Goal: Task Accomplishment & Management: Use online tool/utility

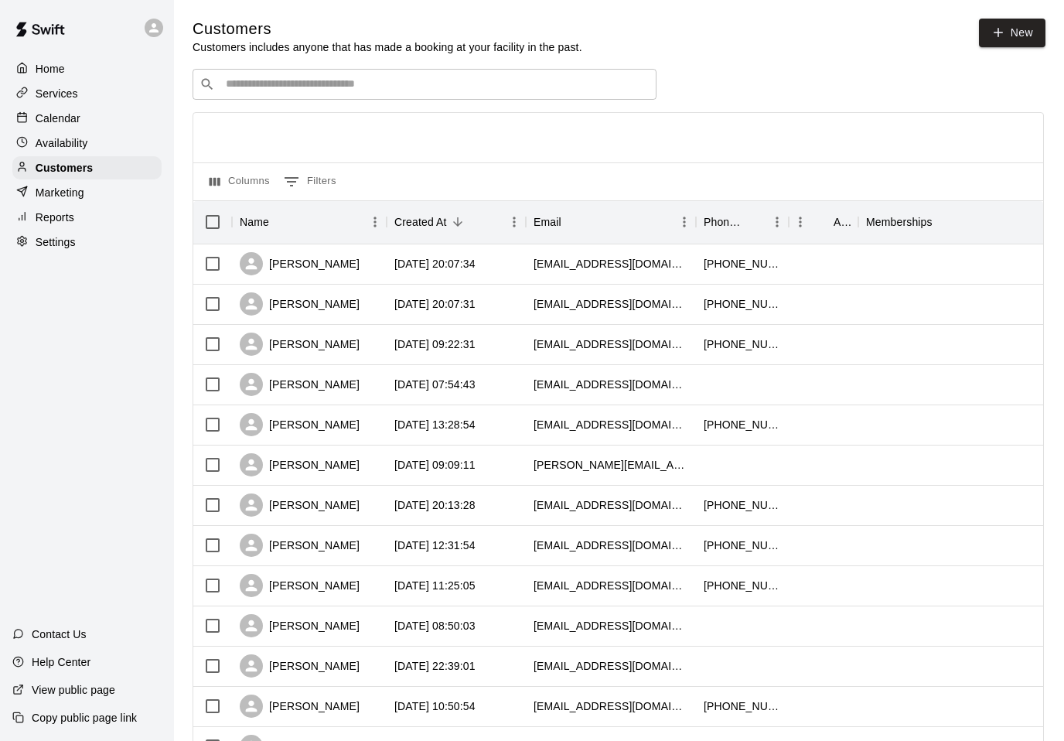
click at [54, 152] on div "Availability" at bounding box center [86, 142] width 149 height 23
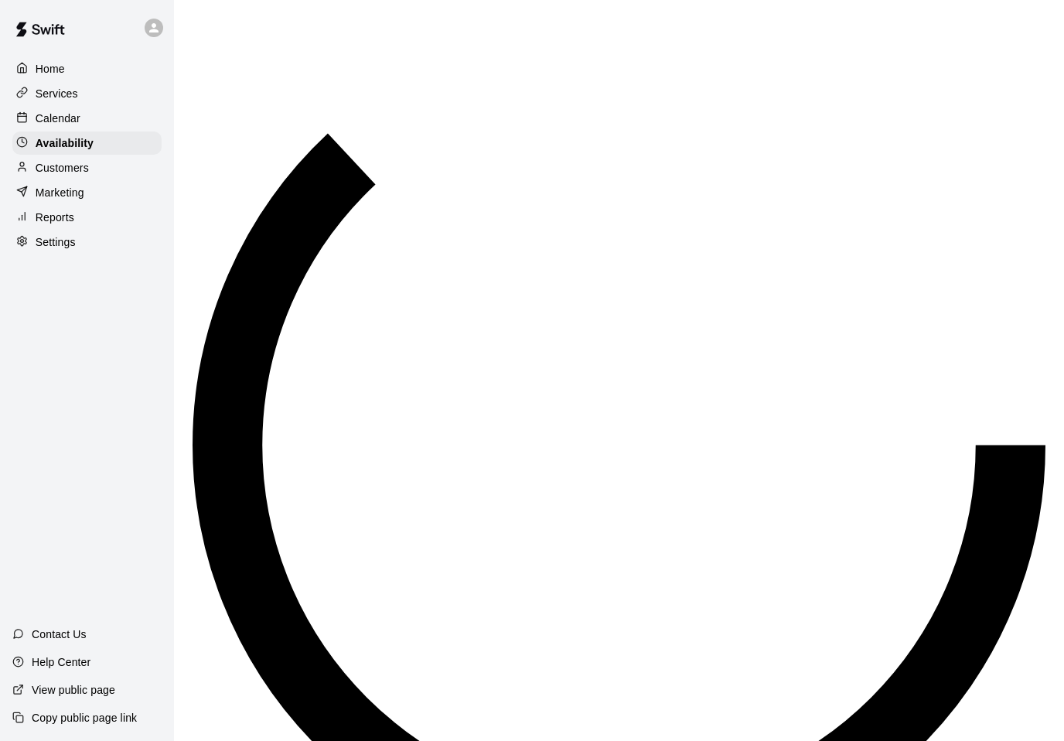
scroll to position [806, 0]
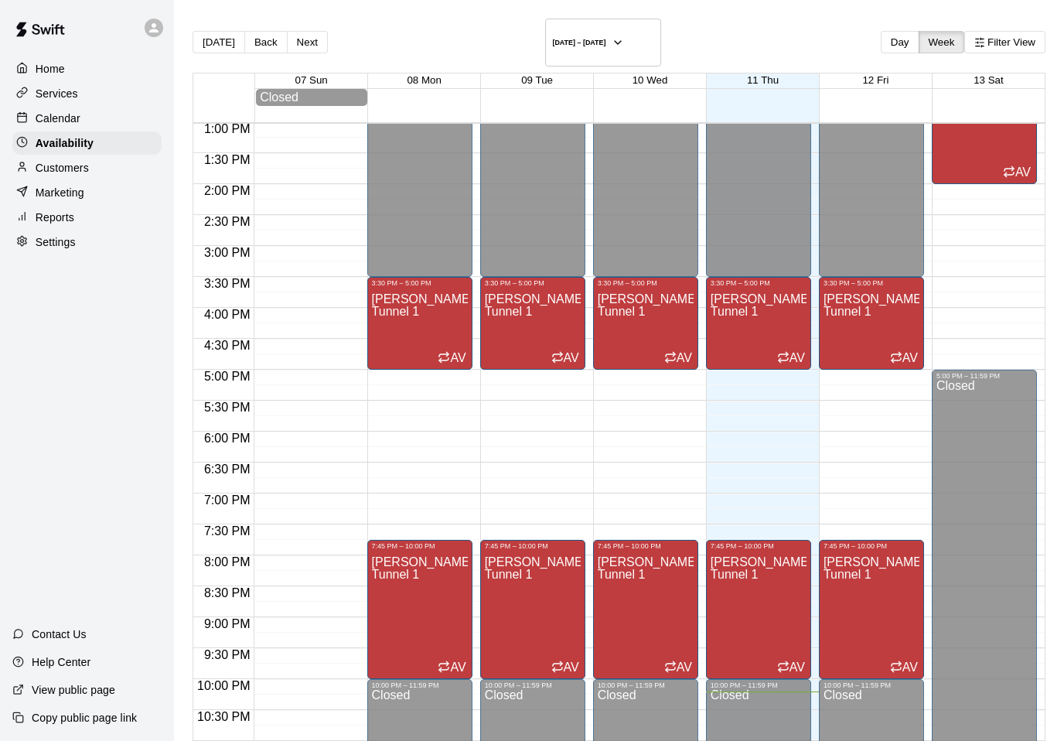
click at [69, 171] on html "Home Services Calendar Availability Customers Marketing Reports Settings Contac…" at bounding box center [532, 416] width 1064 height 833
click at [69, 171] on p "Customers" at bounding box center [62, 167] width 53 height 15
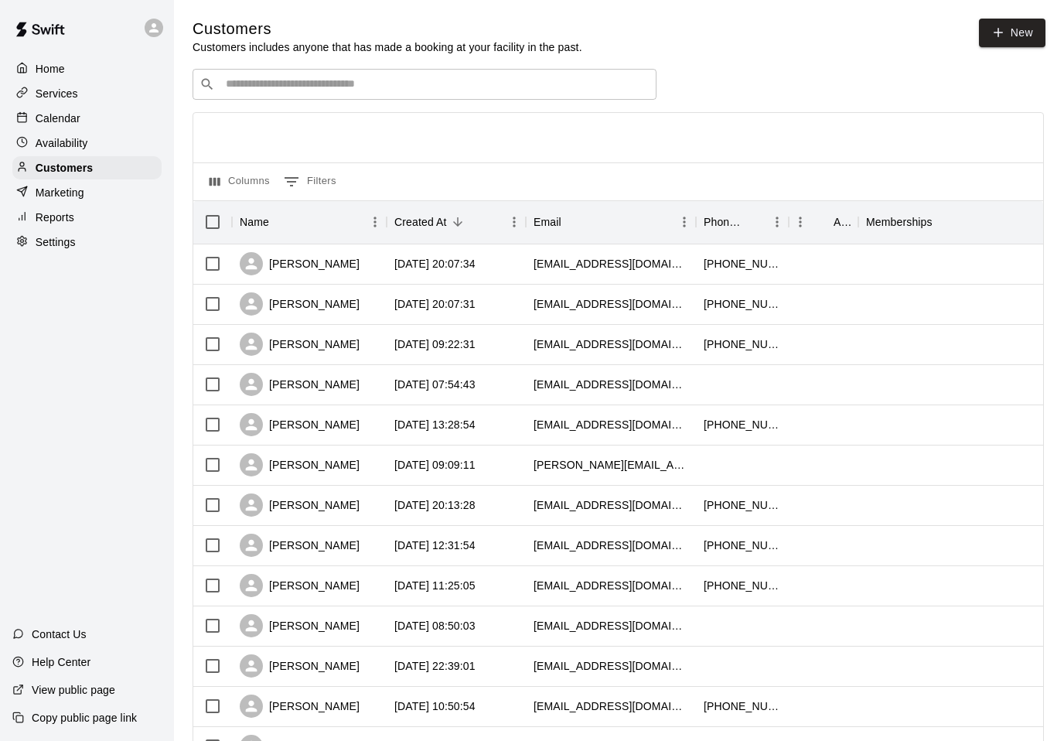
click at [67, 120] on p "Calendar" at bounding box center [58, 118] width 45 height 15
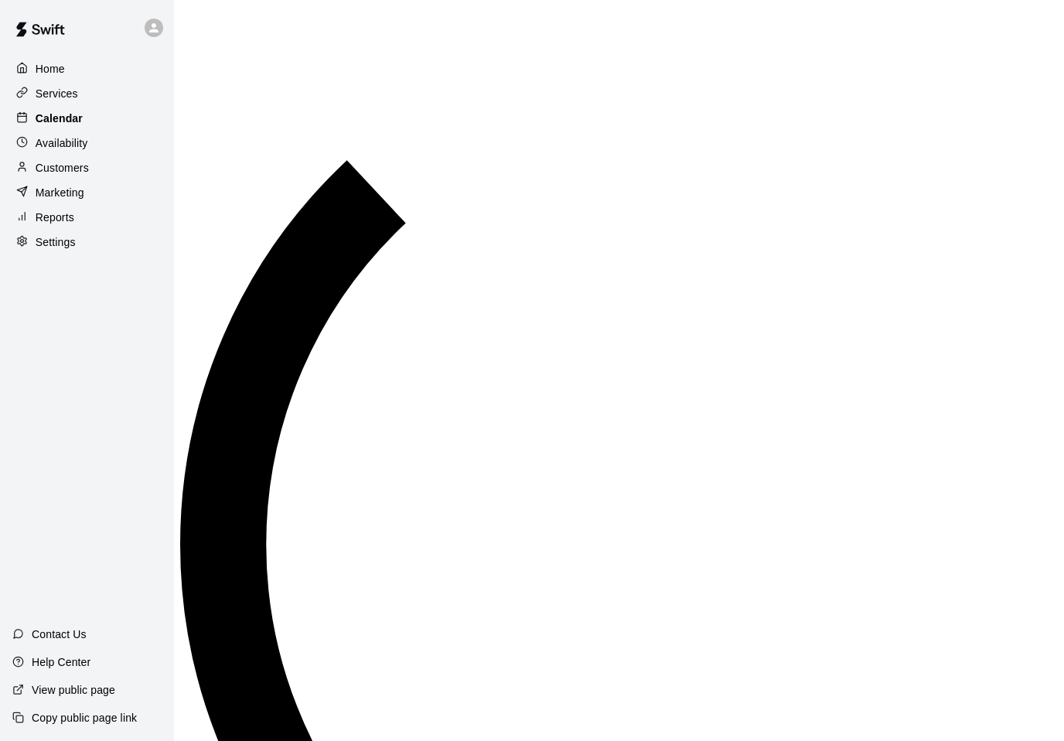
scroll to position [759, 0]
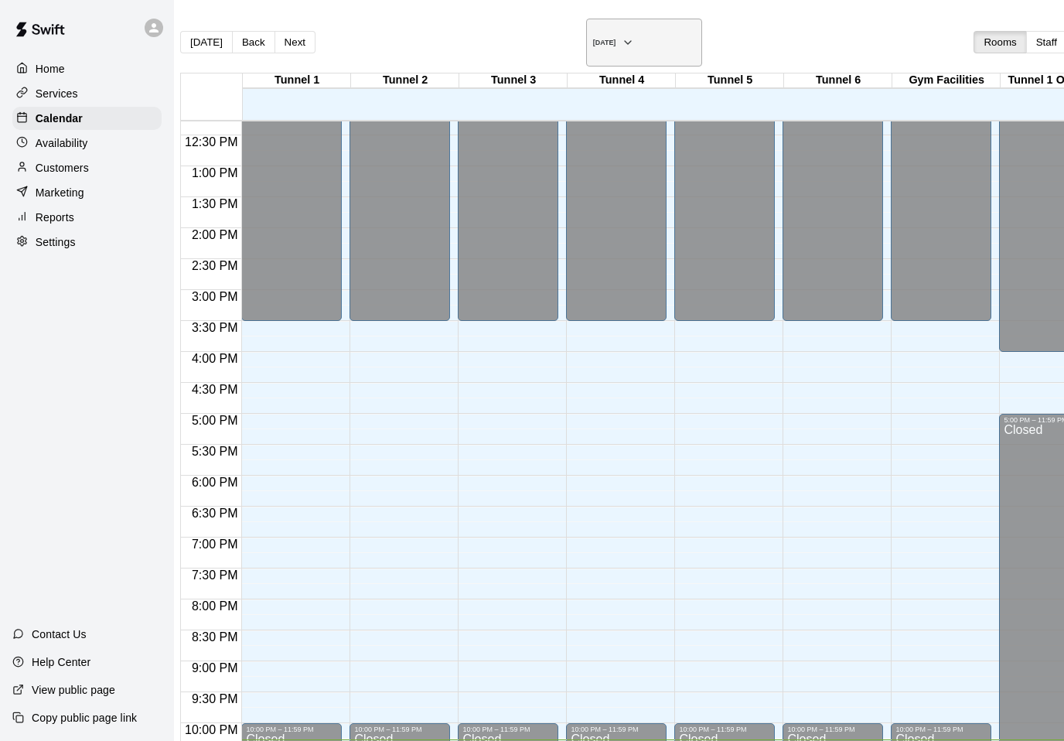
click at [593, 40] on h6 "[DATE]" at bounding box center [604, 43] width 23 height 8
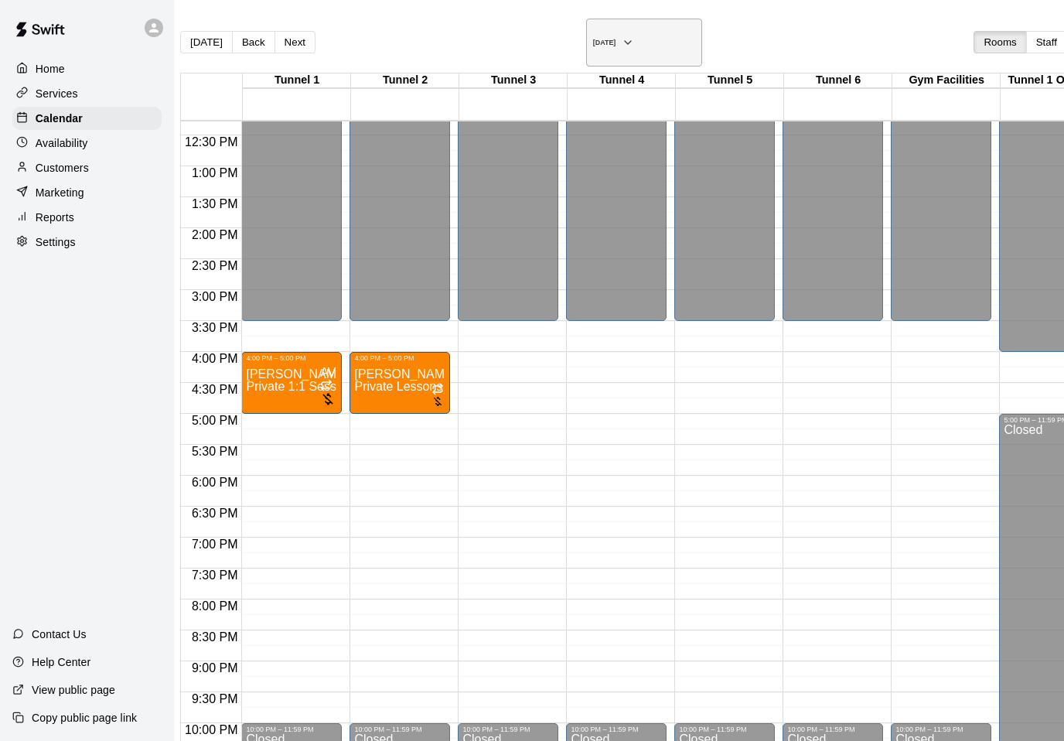
click at [622, 33] on icon "button" at bounding box center [628, 42] width 12 height 19
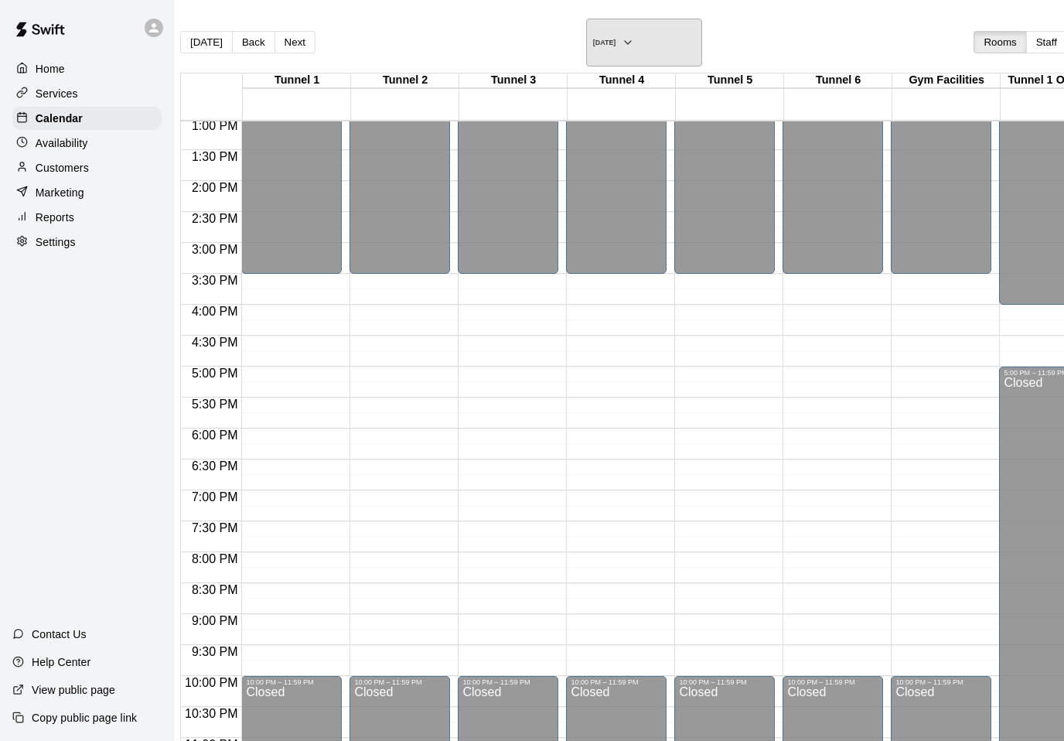
scroll to position [806, 0]
click at [622, 33] on icon "button" at bounding box center [628, 42] width 12 height 19
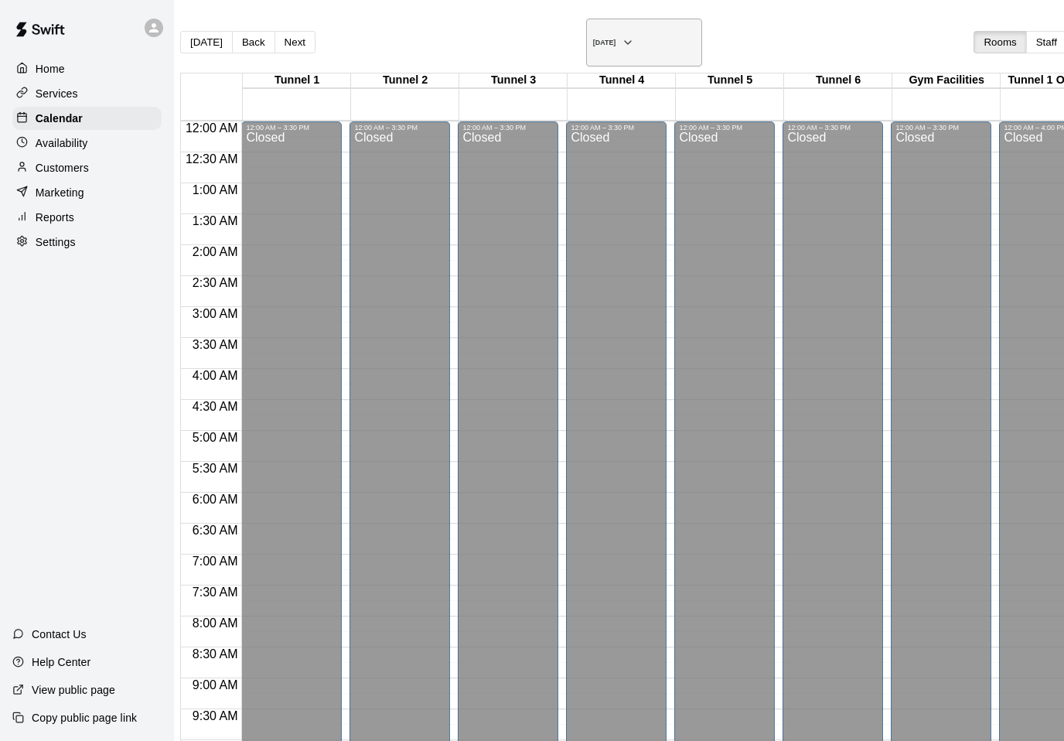
scroll to position [0, 0]
click at [593, 39] on h6 "[DATE]" at bounding box center [604, 43] width 23 height 8
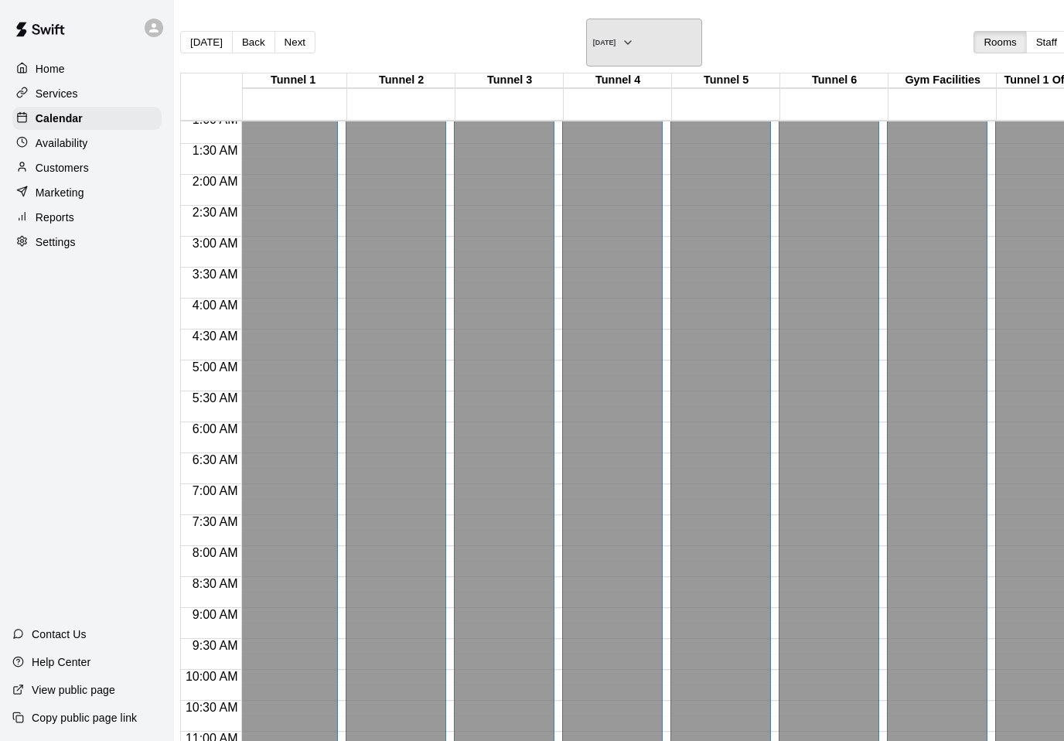
scroll to position [71, 5]
